Goal: Task Accomplishment & Management: Complete application form

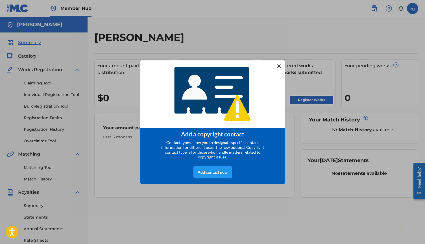
click at [283, 66] on div at bounding box center [278, 65] width 7 height 7
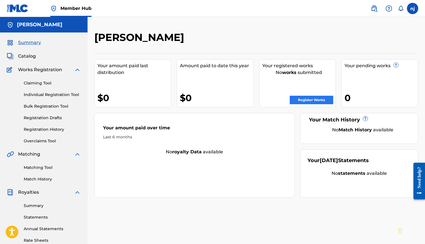
click at [305, 98] on link "Register Works" at bounding box center [312, 100] width 44 height 8
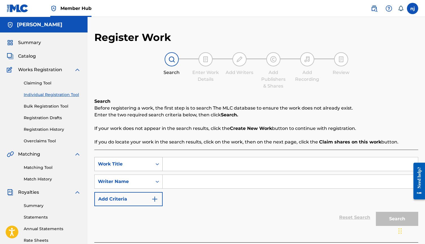
click at [146, 164] on div "Work Title" at bounding box center [128, 164] width 68 height 14
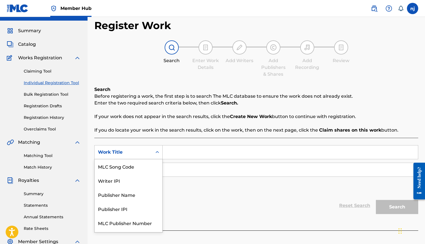
scroll to position [12, 0]
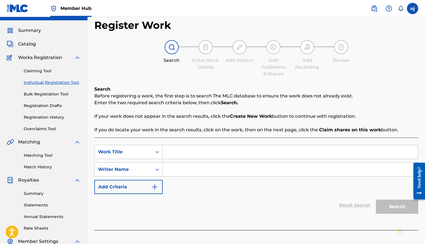
click at [195, 193] on div "SearchWithCriteria51b8f624-1b4e-4904-8a1f-e7a7f4826d74 Work Title SearchWithCri…" at bounding box center [256, 169] width 324 height 49
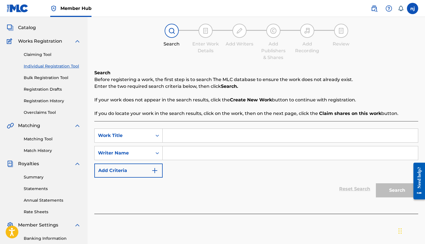
scroll to position [30, 0]
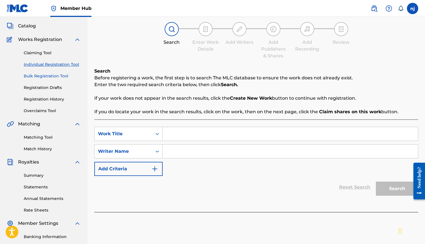
click at [69, 76] on link "Bulk Registration Tool" at bounding box center [52, 76] width 57 height 6
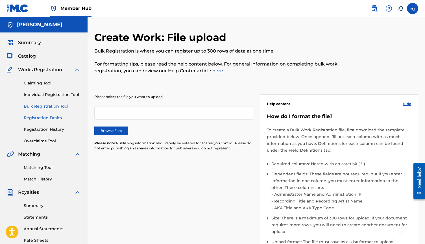
click at [42, 116] on link "Registration Drafts" at bounding box center [52, 118] width 57 height 6
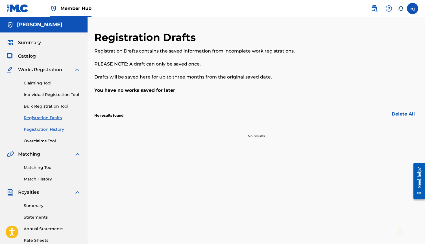
click at [41, 129] on link "Registration History" at bounding box center [52, 130] width 57 height 6
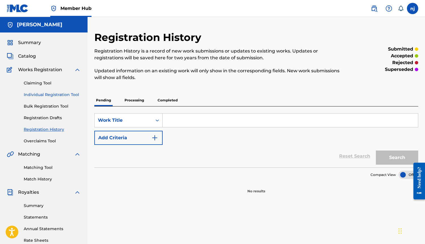
click at [42, 97] on link "Individual Registration Tool" at bounding box center [52, 95] width 57 height 6
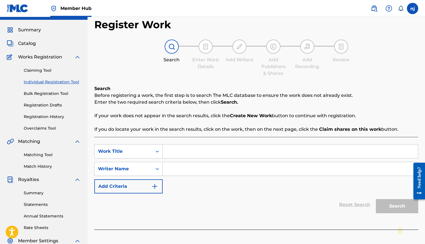
scroll to position [15, 0]
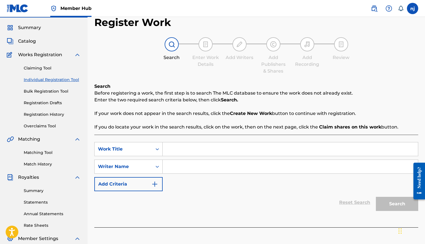
click at [185, 152] on input "Search Form" at bounding box center [291, 149] width 256 height 14
type input "A"
type input "Habibi"
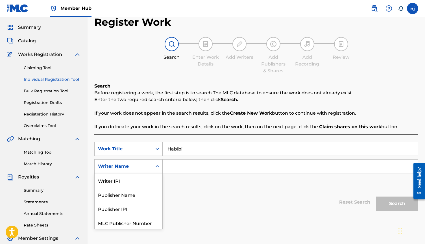
click at [133, 166] on div "Writer Name" at bounding box center [123, 166] width 51 height 7
click at [131, 181] on div "Writer IPI" at bounding box center [129, 180] width 68 height 14
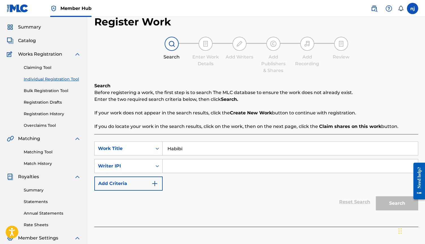
click at [175, 165] on input "Search Form" at bounding box center [291, 166] width 256 height 14
paste input "00873626211"
type input "00873626211"
click at [396, 205] on button "Search" at bounding box center [397, 203] width 42 height 14
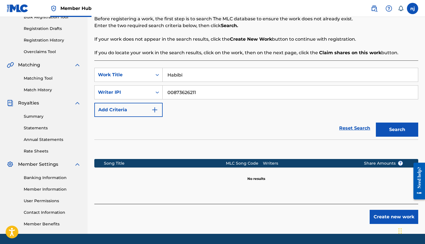
scroll to position [91, 0]
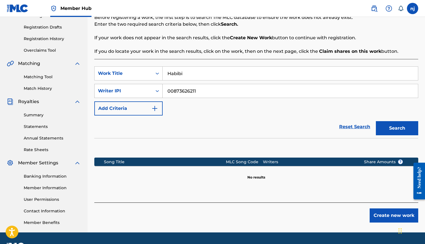
click at [152, 91] on div "Writer IPI" at bounding box center [124, 91] width 58 height 11
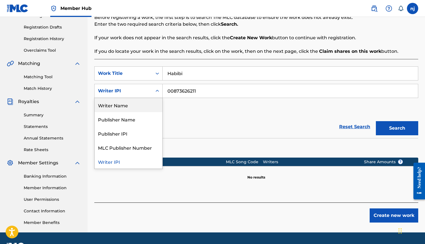
click at [133, 106] on div "Writer Name" at bounding box center [129, 105] width 68 height 14
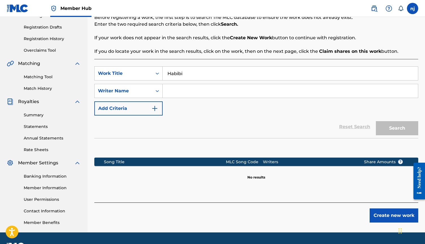
click at [202, 95] on input "Search Form" at bounding box center [291, 91] width 256 height 14
type input "M"
type input "[PERSON_NAME]"
click at [402, 125] on button "Search" at bounding box center [397, 128] width 42 height 14
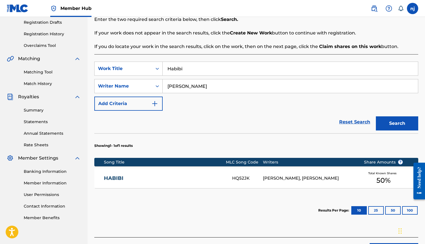
scroll to position [98, 0]
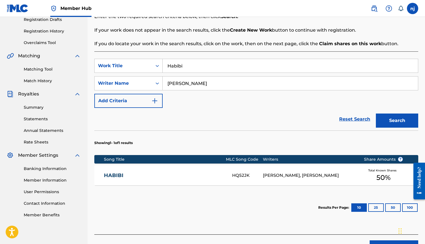
click at [381, 175] on span "50 %" at bounding box center [384, 178] width 14 height 10
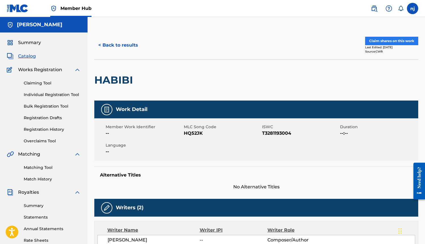
click at [398, 41] on button "Claim shares on this work" at bounding box center [391, 41] width 53 height 8
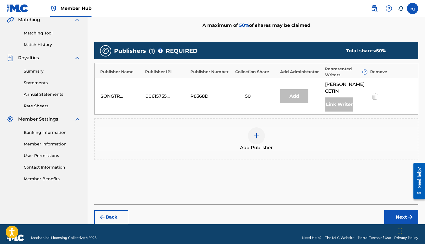
scroll to position [135, 0]
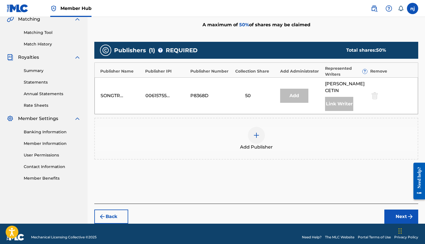
click at [252, 127] on div at bounding box center [256, 135] width 17 height 17
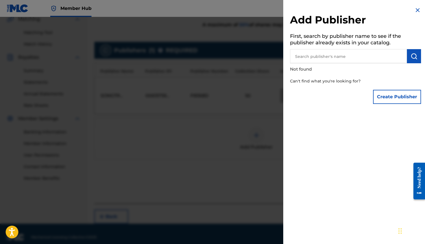
click at [313, 56] on input "text" at bounding box center [348, 56] width 117 height 14
click at [389, 98] on button "Create Publisher" at bounding box center [397, 97] width 48 height 14
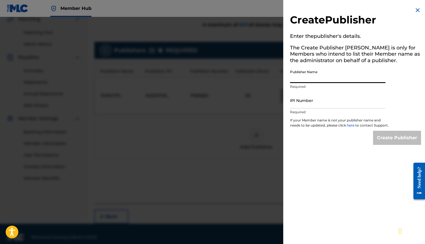
click at [331, 77] on input "Publisher Name" at bounding box center [338, 75] width 96 height 16
type input "M"
type input "[PERSON_NAME]"
click at [339, 98] on input "IPI Number" at bounding box center [338, 100] width 96 height 16
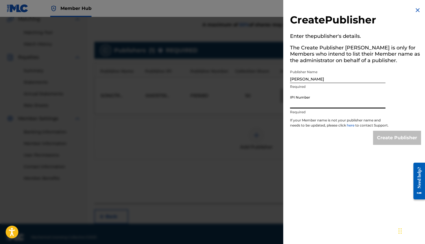
paste input "00873626211"
type input "00873626211"
click at [385, 145] on input "Create Publisher" at bounding box center [397, 138] width 48 height 14
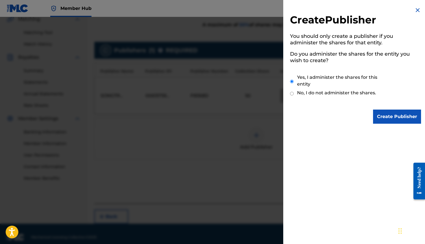
click at [339, 105] on div "Create Publisher You should only create a publisher if you administer the share…" at bounding box center [356, 65] width 145 height 131
click at [397, 114] on input "Create Publisher" at bounding box center [397, 117] width 48 height 14
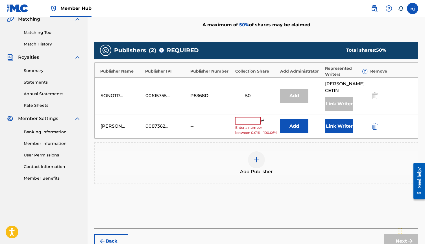
click at [251, 117] on input "text" at bounding box center [247, 120] width 25 height 7
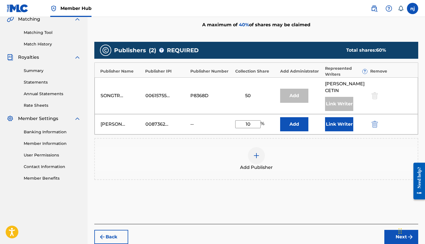
type input "1"
type input "50"
click at [295, 117] on button "Add" at bounding box center [294, 124] width 28 height 14
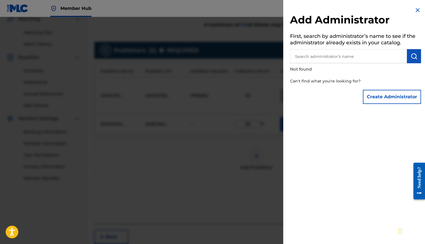
click at [366, 53] on input "text" at bounding box center [348, 56] width 117 height 14
click at [416, 10] on img at bounding box center [418, 10] width 7 height 7
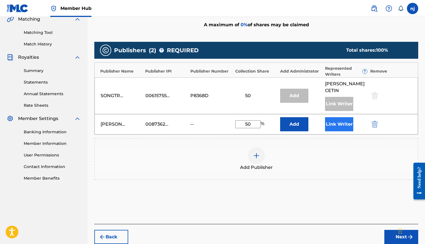
click at [339, 117] on button "Link Writer" at bounding box center [339, 124] width 28 height 14
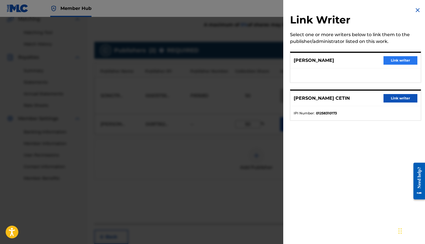
click at [395, 61] on button "Link writer" at bounding box center [401, 60] width 34 height 8
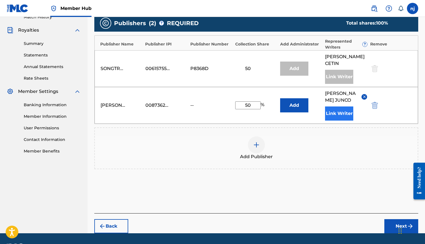
scroll to position [164, 0]
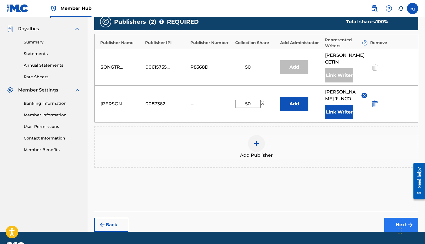
click at [401, 218] on button "Next" at bounding box center [402, 225] width 34 height 14
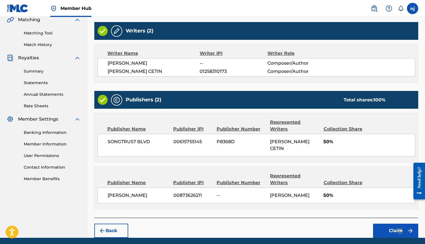
scroll to position [134, 0]
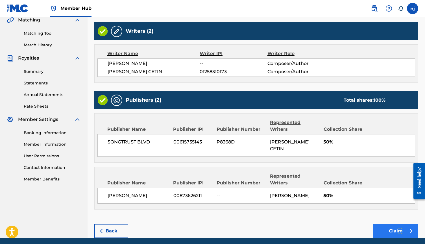
click at [393, 224] on button "Claim" at bounding box center [395, 231] width 45 height 14
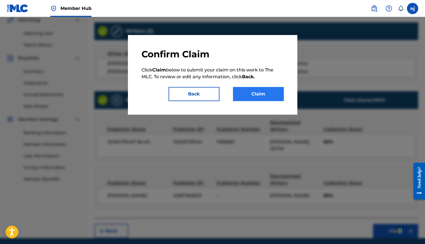
click at [251, 93] on button "Claim" at bounding box center [258, 94] width 51 height 14
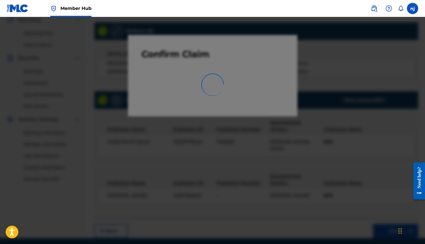
scroll to position [106, 0]
